Goal: Transaction & Acquisition: Book appointment/travel/reservation

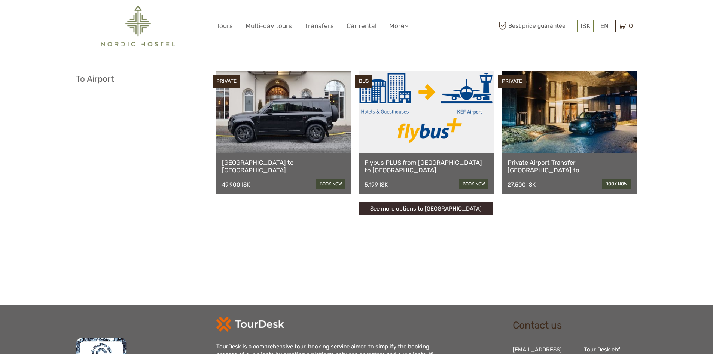
click at [437, 211] on link "See more options to Keflavík airport" at bounding box center [426, 208] width 134 height 13
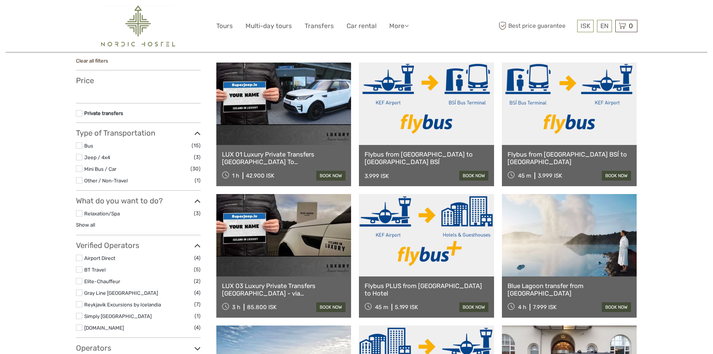
scroll to position [112, 0]
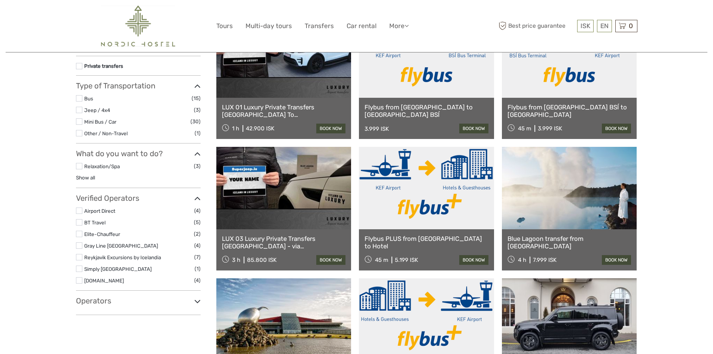
click at [398, 98] on div "Flybus from [GEOGRAPHIC_DATA] to [GEOGRAPHIC_DATA] BSÍ 3.999 ISK book now" at bounding box center [426, 118] width 135 height 41
select select
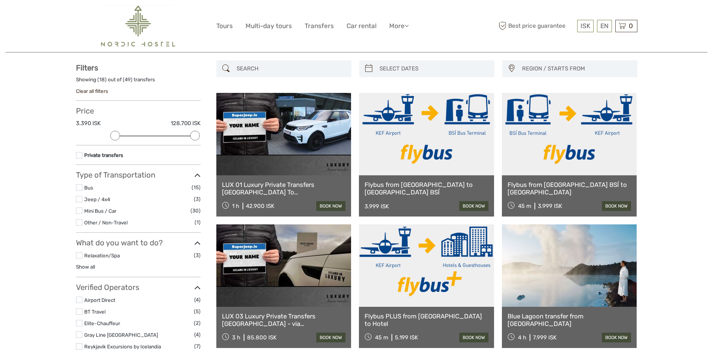
scroll to position [0, 0]
